Goal: Find specific page/section: Find specific page/section

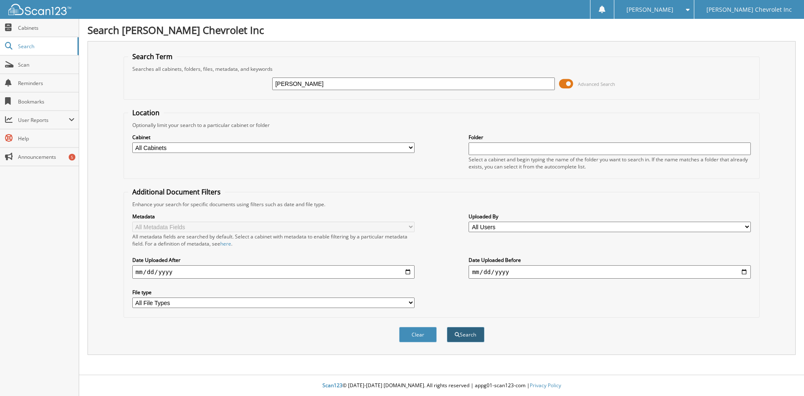
type input "[PERSON_NAME]"
click at [466, 338] on button "Search" at bounding box center [466, 334] width 38 height 15
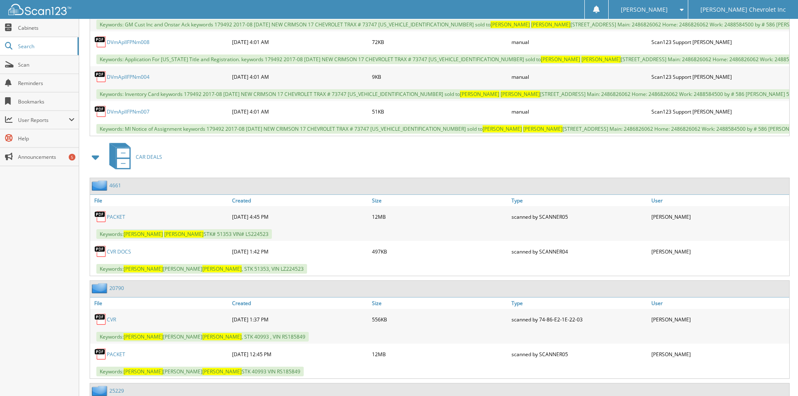
scroll to position [879, 0]
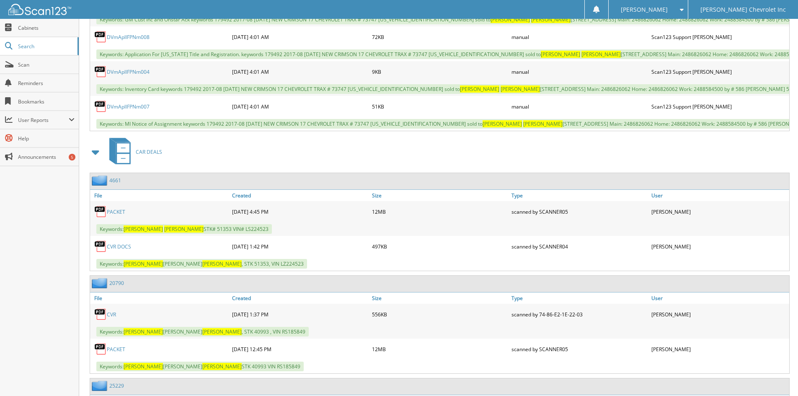
click at [117, 215] on link "PACKET" at bounding box center [116, 211] width 18 height 7
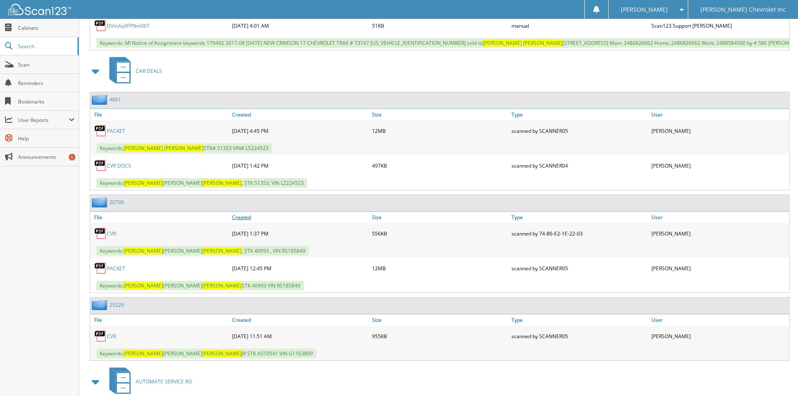
scroll to position [963, 0]
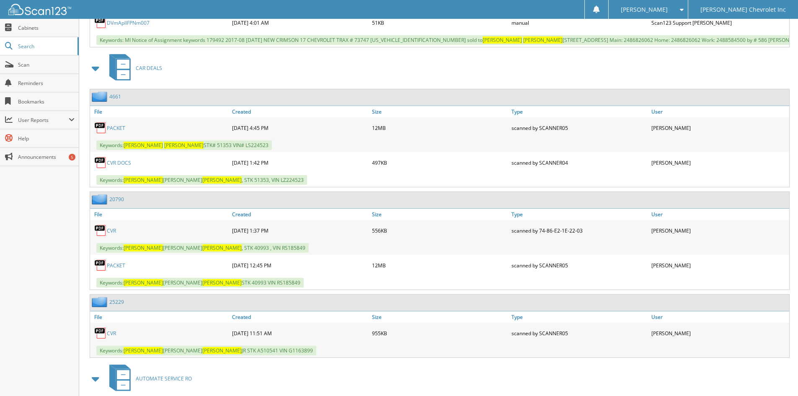
click at [118, 269] on link "PACKET" at bounding box center [116, 265] width 18 height 7
